Goal: Task Accomplishment & Management: Complete application form

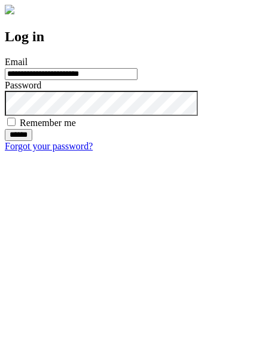
type input "**********"
click at [32, 141] on input "******" at bounding box center [18, 135] width 27 height 12
